Goal: Information Seeking & Learning: Compare options

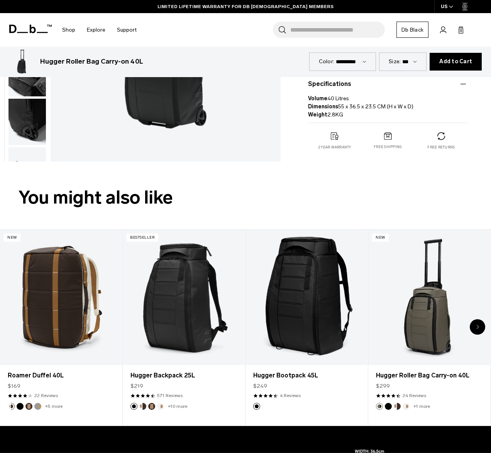
scroll to position [191, 0]
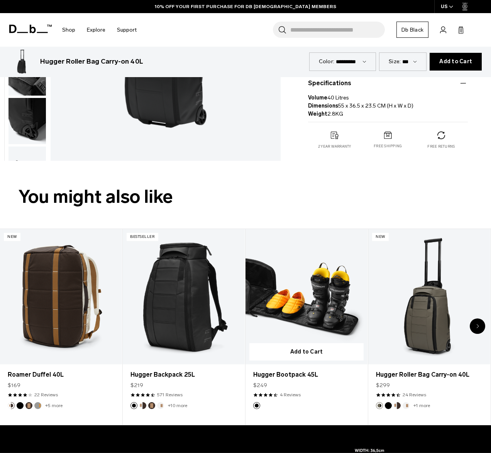
click at [323, 299] on link "Hugger Bootpack 45L" at bounding box center [306, 296] width 122 height 135
click at [291, 372] on link "Hugger Bootpack 45L" at bounding box center [306, 374] width 106 height 9
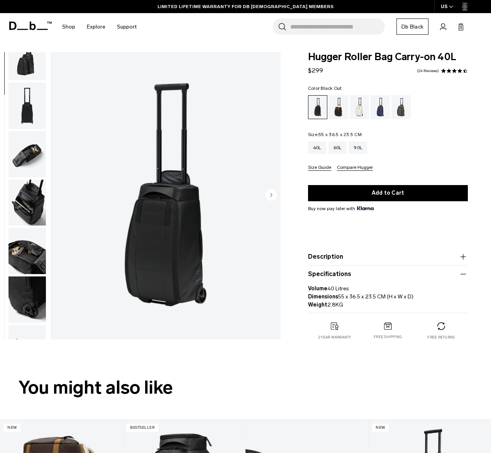
scroll to position [0, 0]
click at [25, 153] on img "button" at bounding box center [26, 154] width 37 height 46
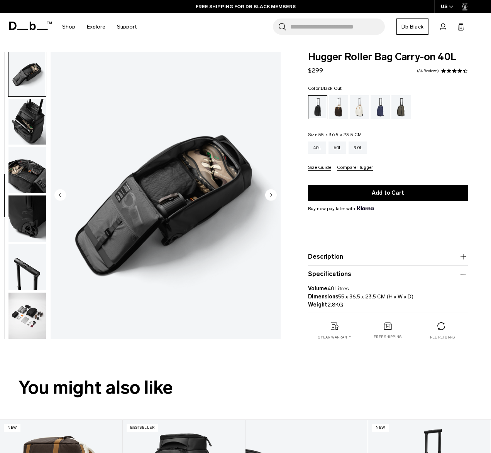
scroll to position [245, 0]
click at [29, 322] on img "button" at bounding box center [26, 316] width 37 height 46
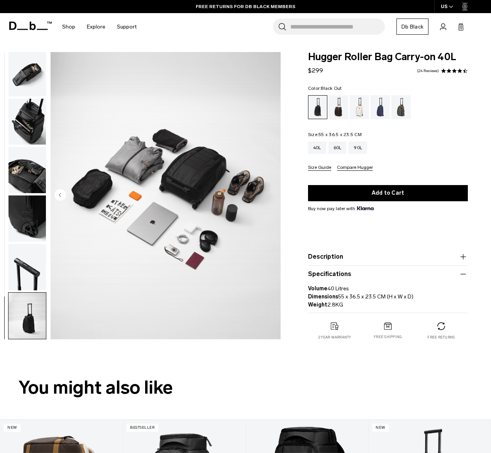
scroll to position [251, 0]
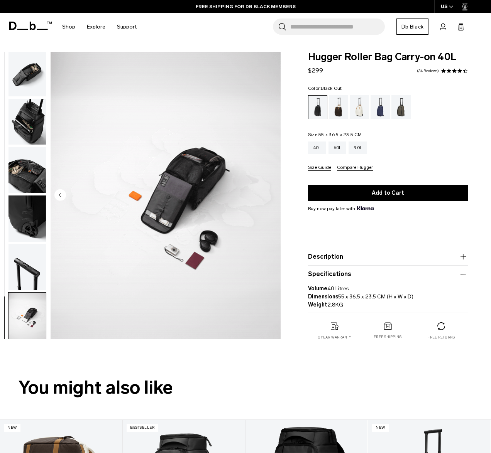
click at [26, 173] on img "button" at bounding box center [26, 170] width 37 height 46
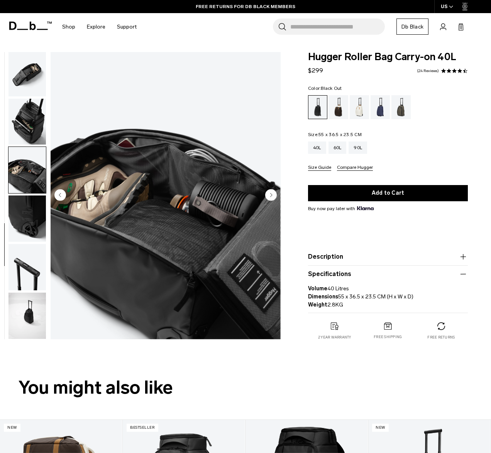
scroll to position [0, 0]
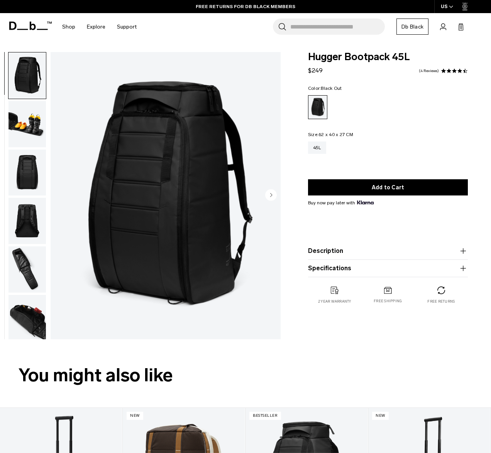
drag, startPoint x: 462, startPoint y: 268, endPoint x: 456, endPoint y: 268, distance: 6.2
click at [460, 268] on icon "button" at bounding box center [462, 268] width 9 height 9
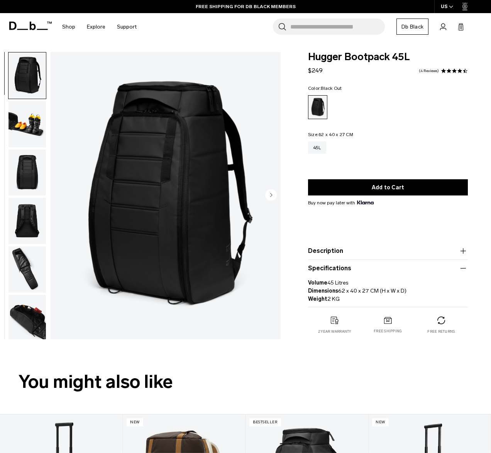
click at [27, 269] on img "button" at bounding box center [26, 269] width 37 height 46
